Goal: Information Seeking & Learning: Learn about a topic

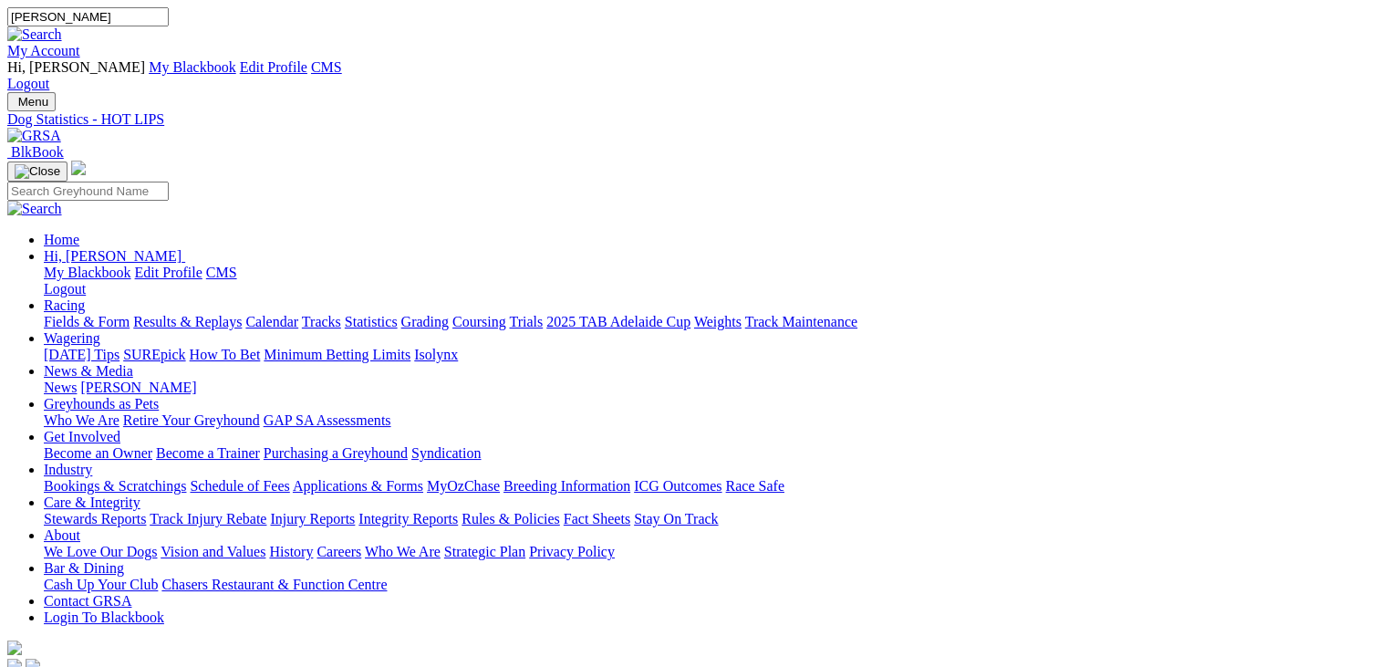
type input "sir rico"
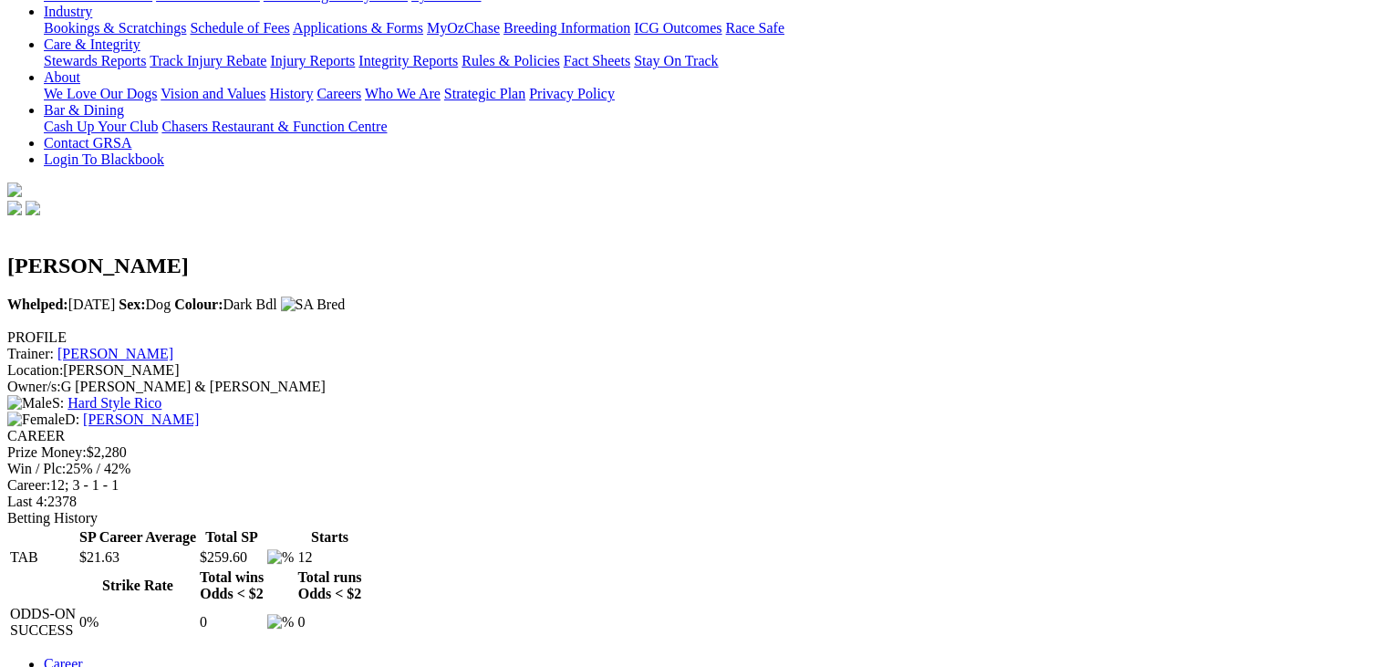
scroll to position [467, 0]
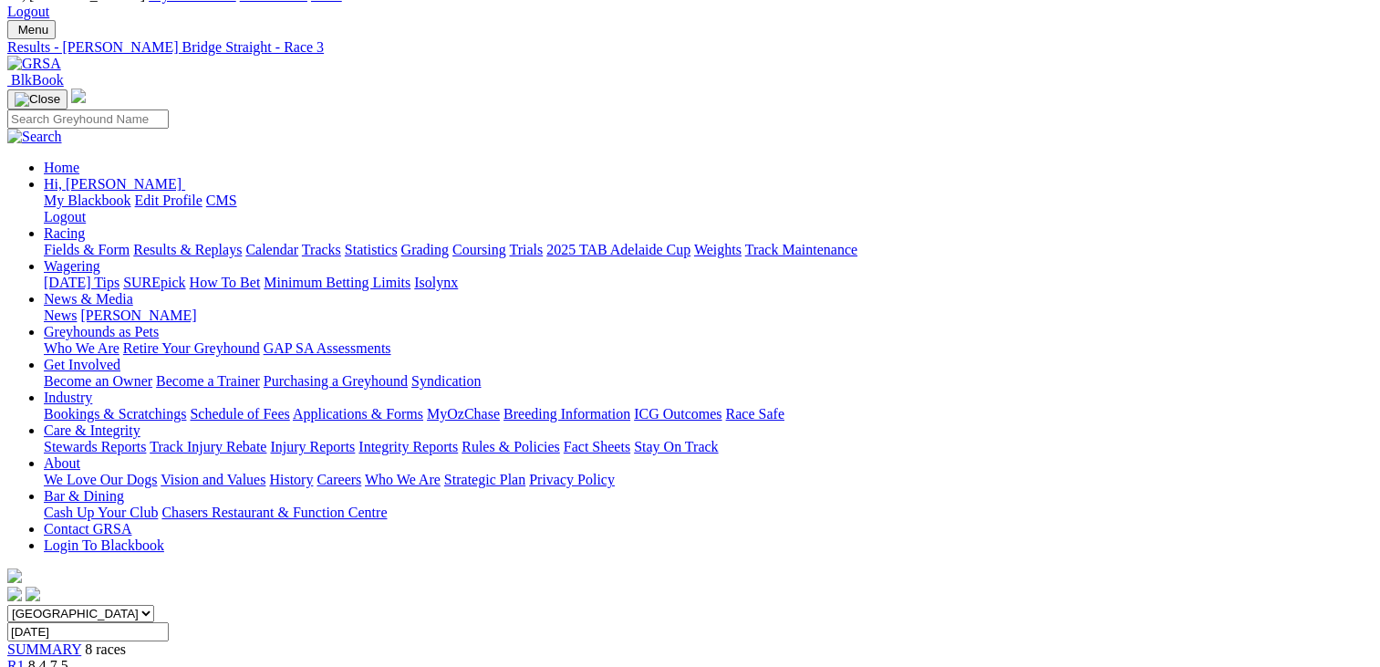
scroll to position [178, 0]
